Goal: Information Seeking & Learning: Learn about a topic

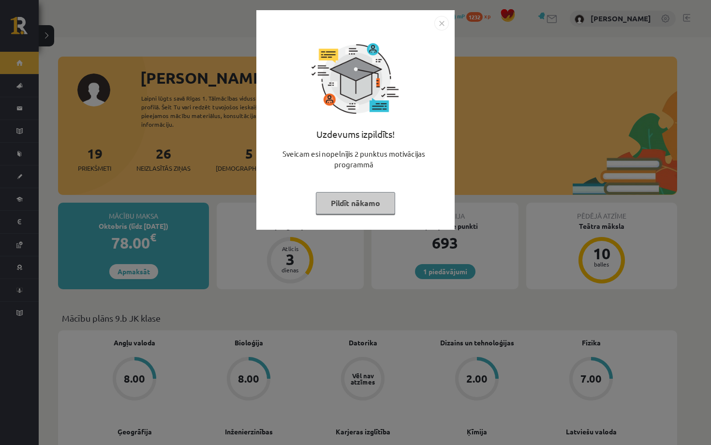
click at [364, 210] on button "Pildīt nākamo" at bounding box center [355, 203] width 79 height 22
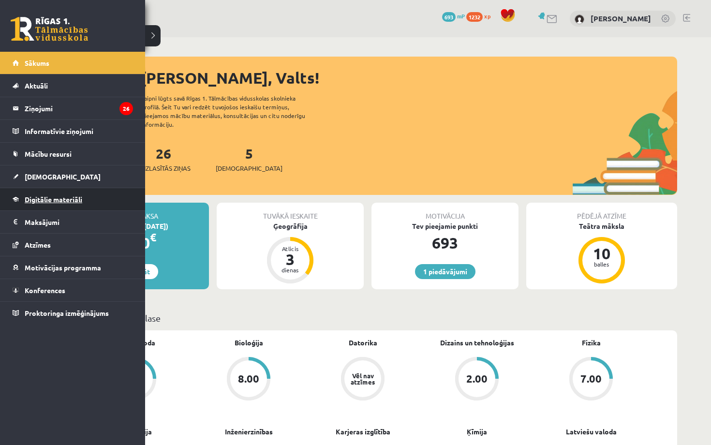
click at [60, 205] on link "Digitālie materiāli" at bounding box center [73, 199] width 120 height 22
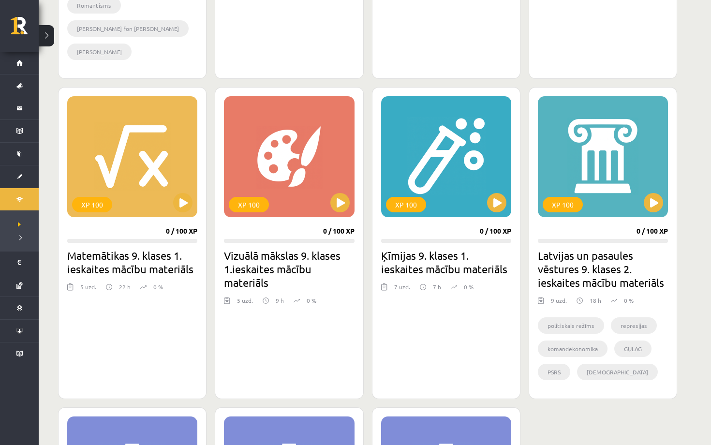
scroll to position [815, 0]
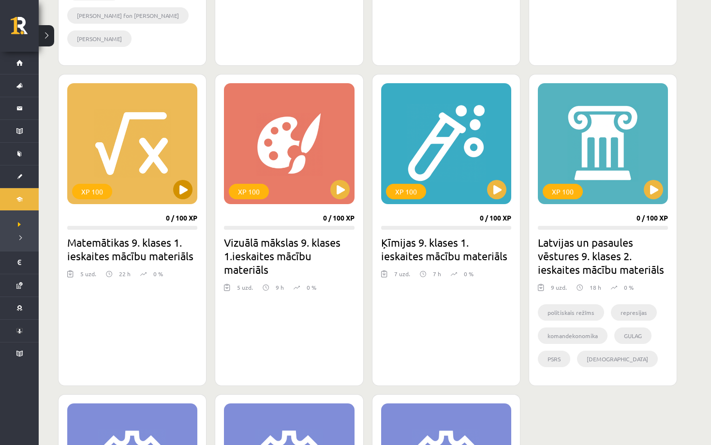
click at [188, 196] on button at bounding box center [182, 189] width 19 height 19
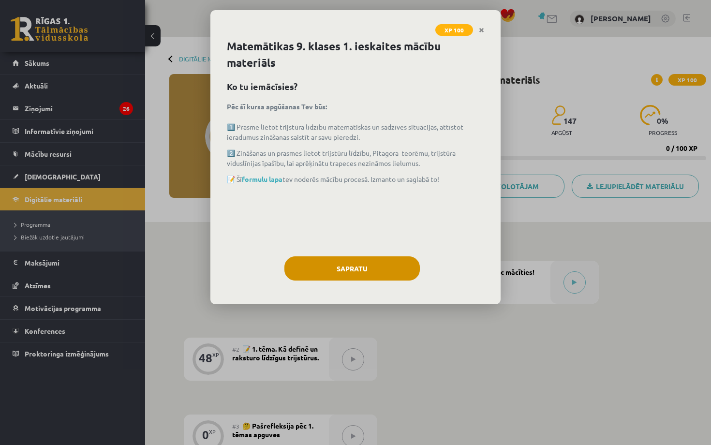
click at [370, 274] on button "Sapratu" at bounding box center [351, 268] width 135 height 24
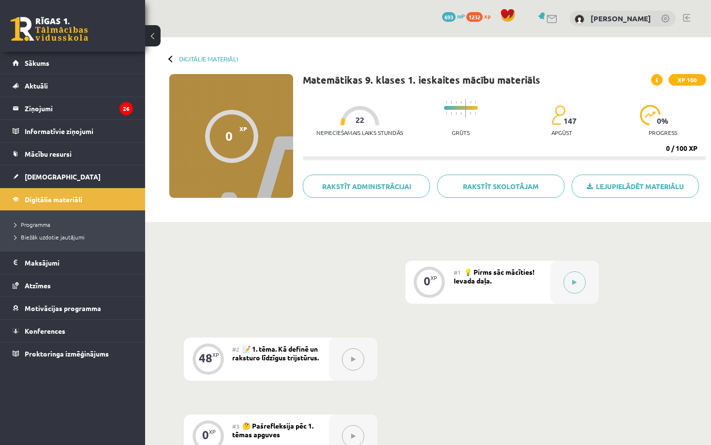
click at [352, 357] on icon at bounding box center [353, 359] width 4 height 6
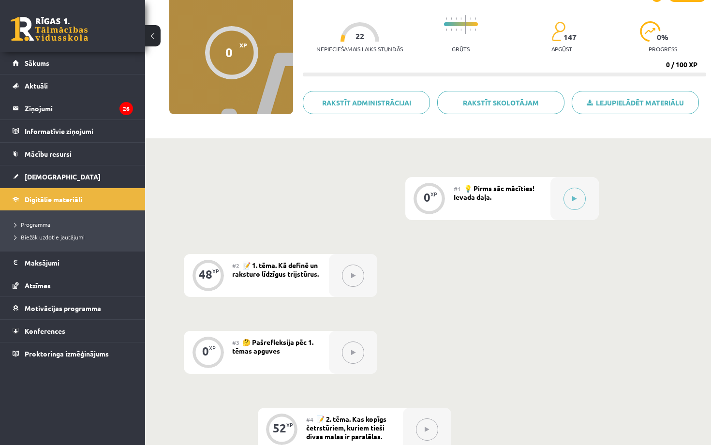
scroll to position [89, 0]
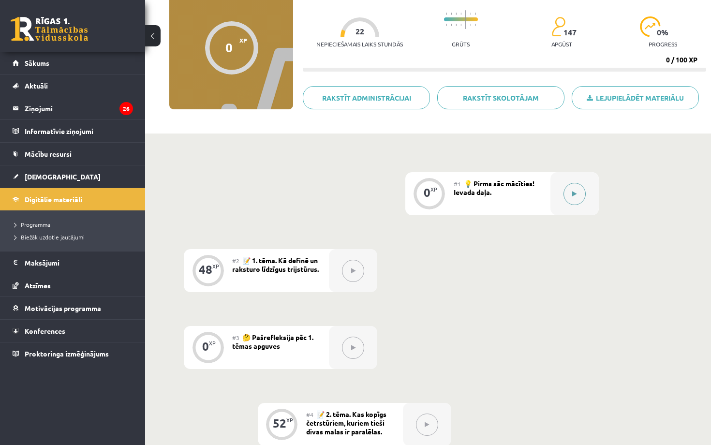
click at [577, 190] on button at bounding box center [574, 194] width 22 height 22
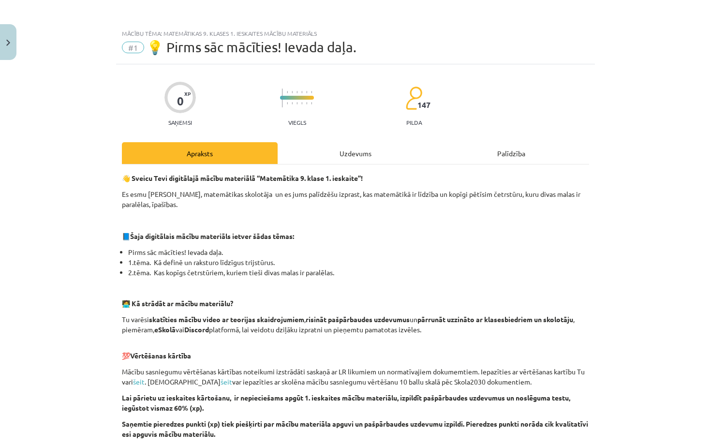
click at [342, 157] on div "Uzdevums" at bounding box center [356, 153] width 156 height 22
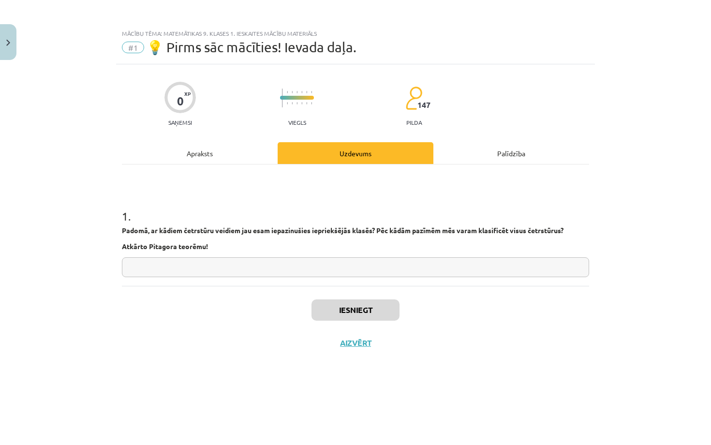
click at [212, 151] on div "Apraksts" at bounding box center [200, 153] width 156 height 22
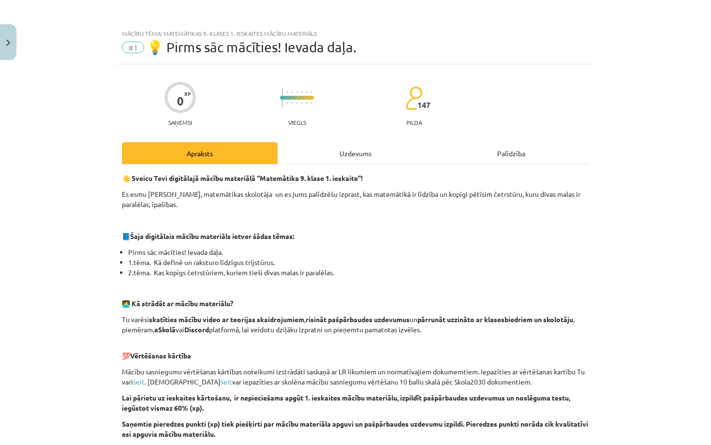
scroll to position [0, 0]
click at [312, 147] on div "Uzdevums" at bounding box center [356, 153] width 156 height 22
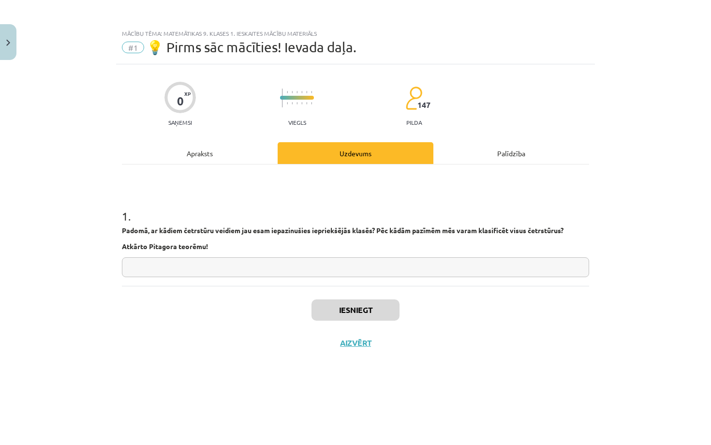
click at [359, 272] on input "text" at bounding box center [355, 267] width 467 height 20
type input "**********"
click at [382, 307] on button "Iesniegt" at bounding box center [355, 309] width 88 height 21
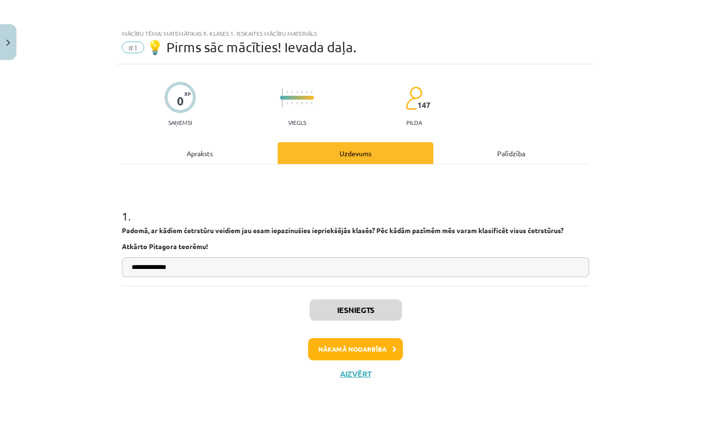
click at [362, 358] on button "Nākamā nodarbība" at bounding box center [355, 349] width 95 height 22
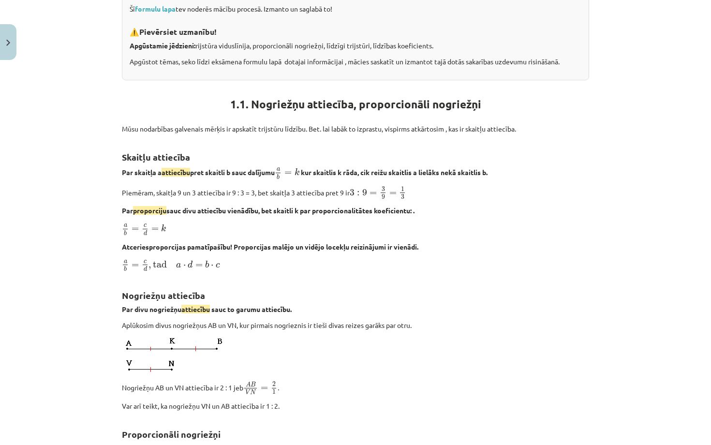
scroll to position [303, 0]
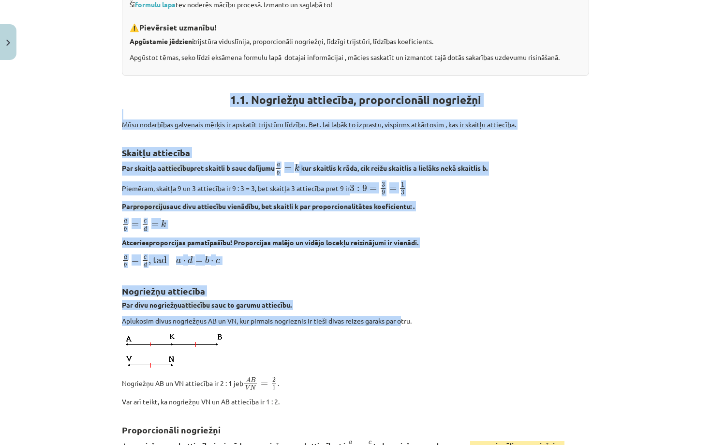
drag, startPoint x: 232, startPoint y: 100, endPoint x: 404, endPoint y: 315, distance: 275.3
click at [404, 315] on div "💡 Kas mums priekšā? 1️⃣ Saskatīt līdzīgus trijstūrus, pamatot līdzību ar definī…" at bounding box center [355, 283] width 467 height 827
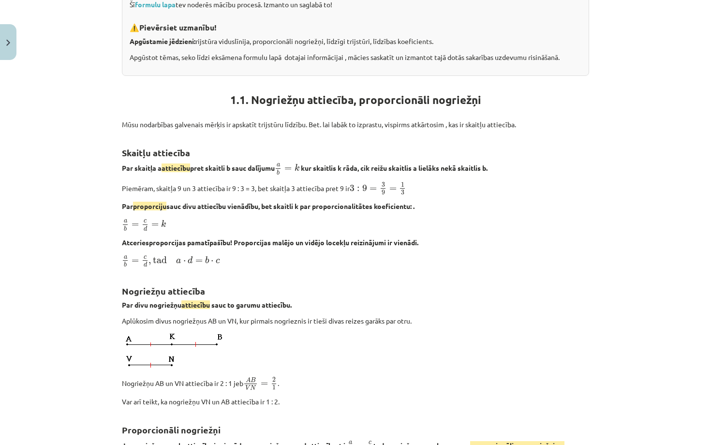
click at [434, 351] on p at bounding box center [355, 351] width 467 height 39
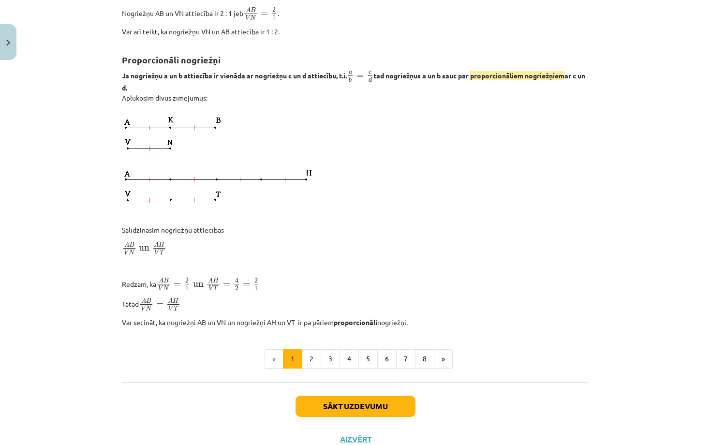
scroll to position [660, 0]
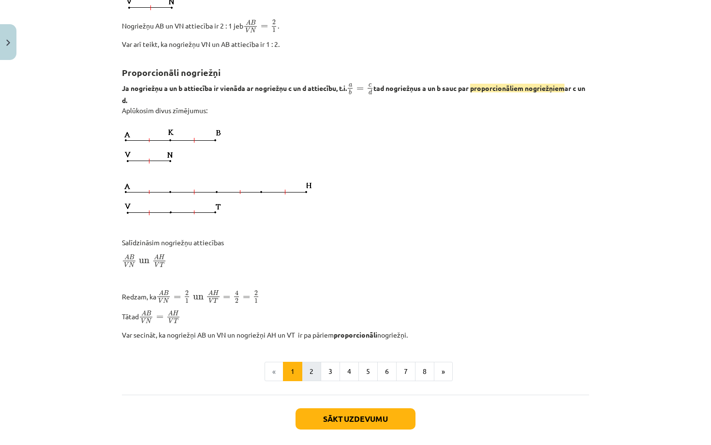
click at [313, 366] on button "2" at bounding box center [311, 371] width 19 height 19
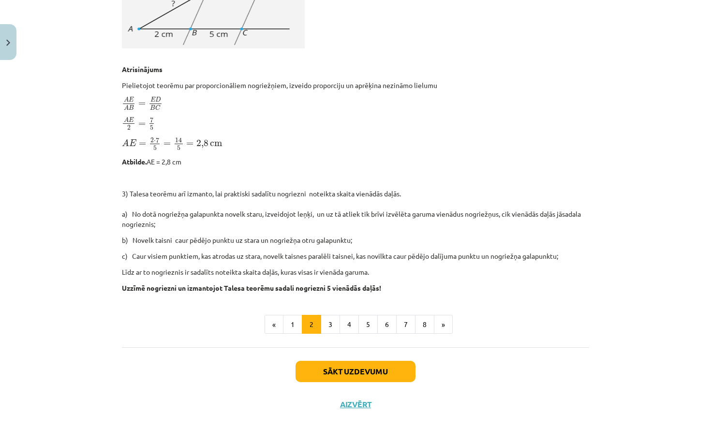
scroll to position [877, 0]
click at [330, 326] on button "3" at bounding box center [330, 324] width 19 height 19
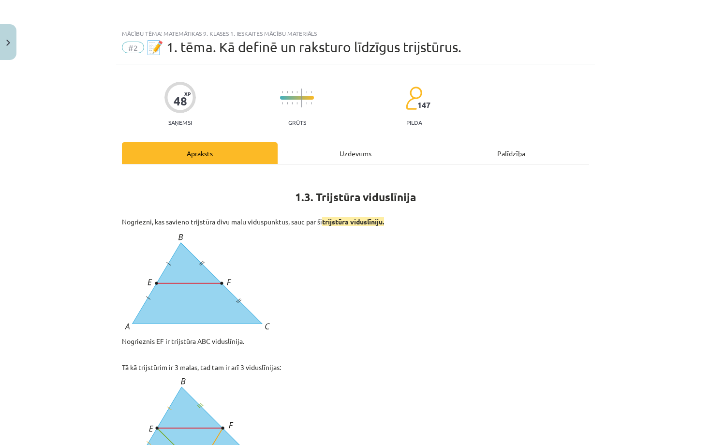
scroll to position [0, 0]
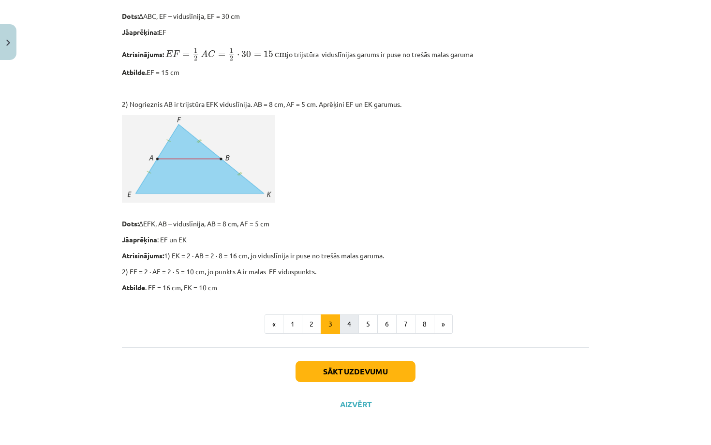
click at [344, 327] on button "4" at bounding box center [349, 323] width 19 height 19
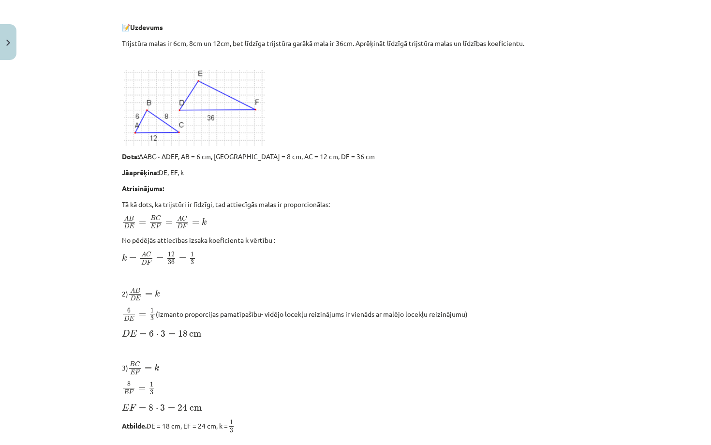
scroll to position [658, 0]
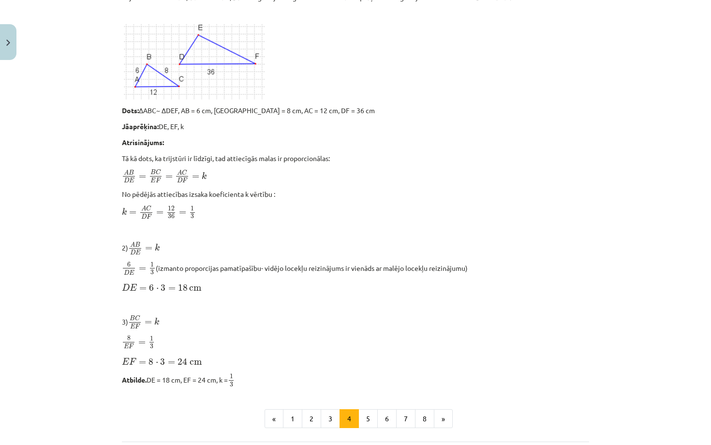
click at [367, 419] on button "5" at bounding box center [367, 418] width 19 height 19
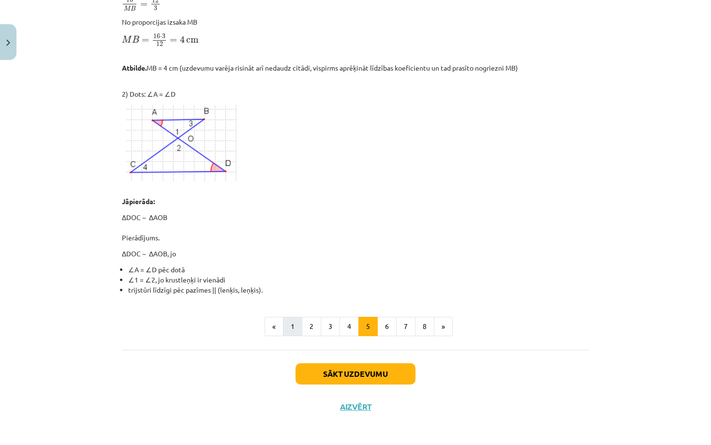
click at [291, 321] on button "1" at bounding box center [292, 326] width 19 height 19
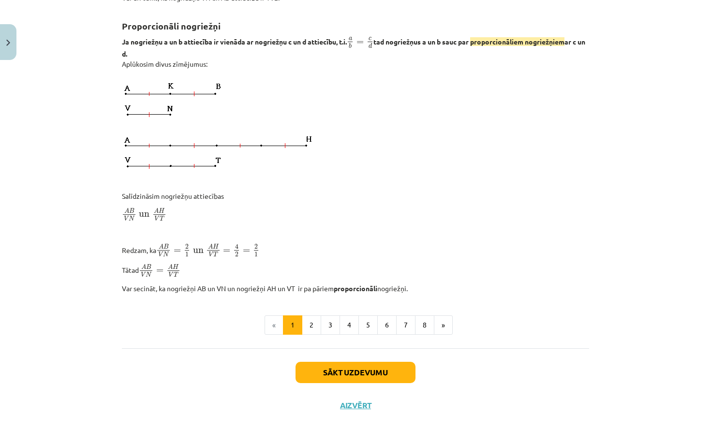
scroll to position [705, 0]
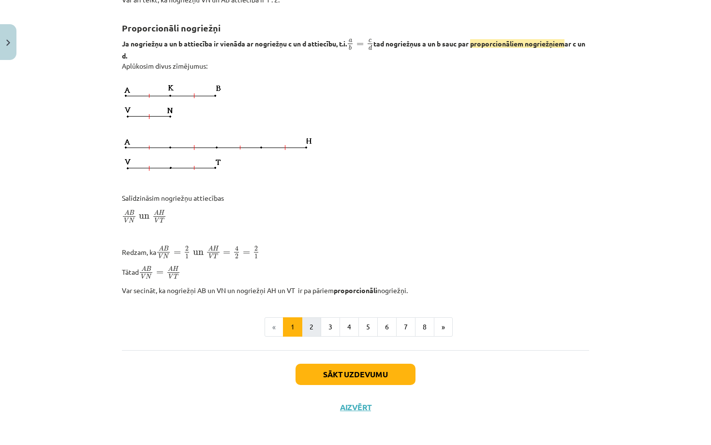
click at [313, 319] on button "2" at bounding box center [311, 326] width 19 height 19
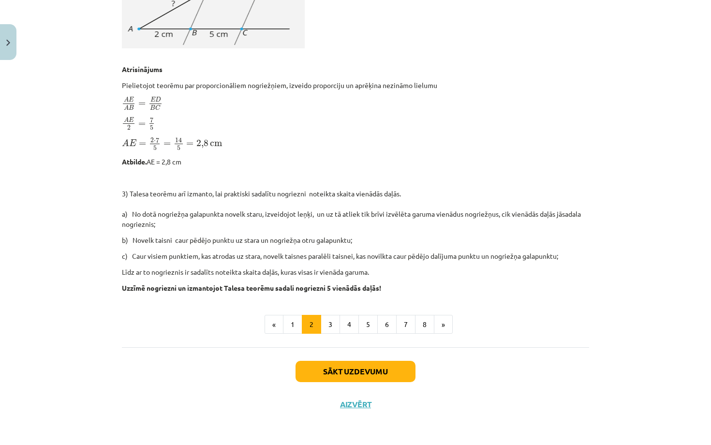
scroll to position [877, 0]
click at [330, 322] on button "3" at bounding box center [330, 324] width 19 height 19
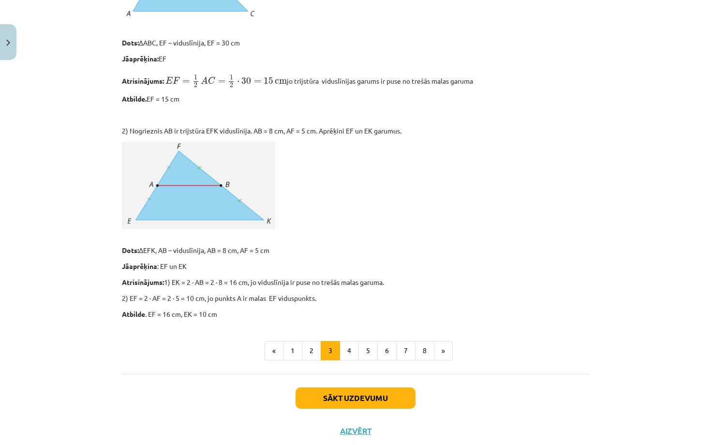
scroll to position [783, 0]
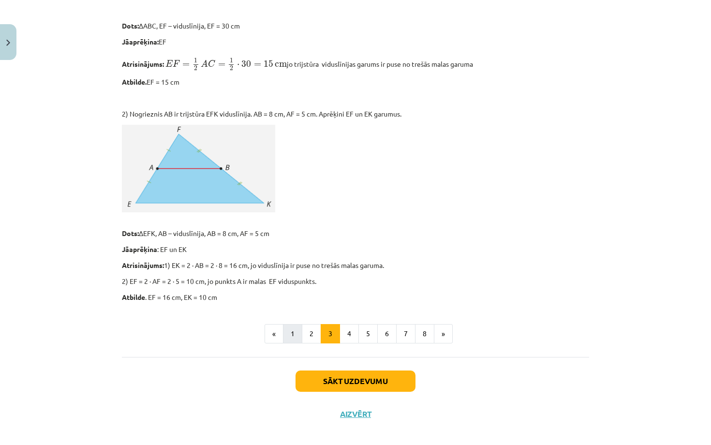
click at [292, 326] on button "1" at bounding box center [292, 333] width 19 height 19
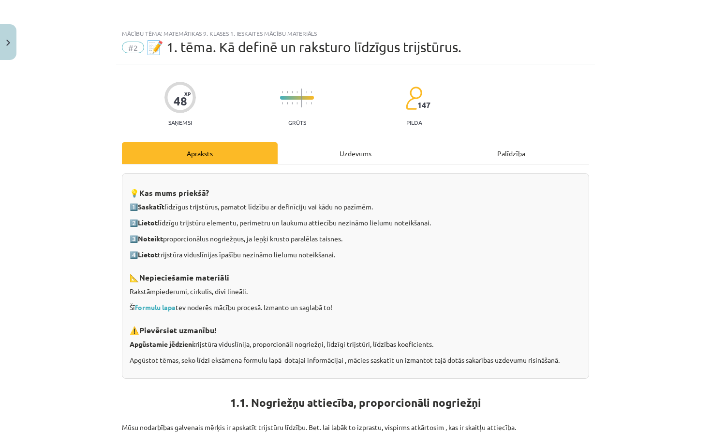
scroll to position [0, 0]
